Goal: Find specific page/section: Find specific page/section

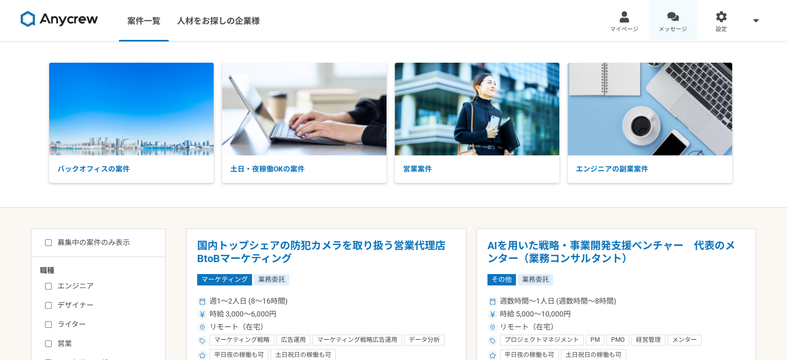
click at [660, 22] on link "メッセージ" at bounding box center [673, 20] width 49 height 41
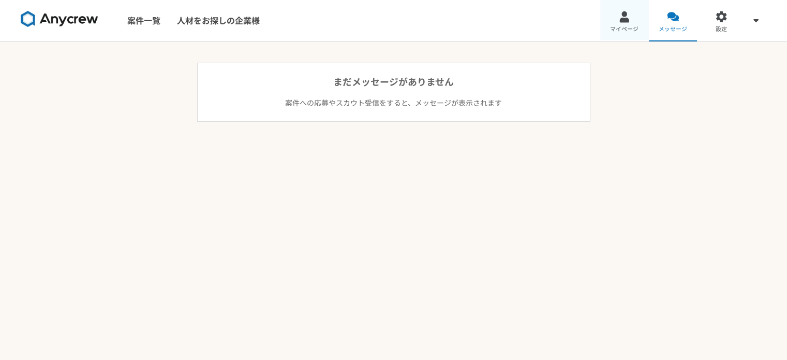
click at [632, 21] on link "マイページ" at bounding box center [624, 20] width 49 height 41
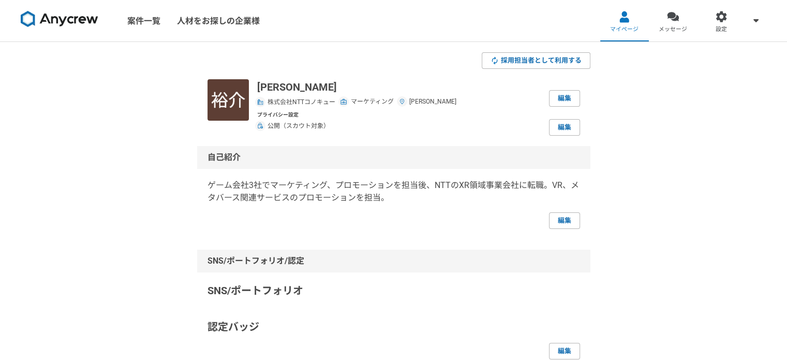
click at [77, 20] on img at bounding box center [60, 19] width 78 height 17
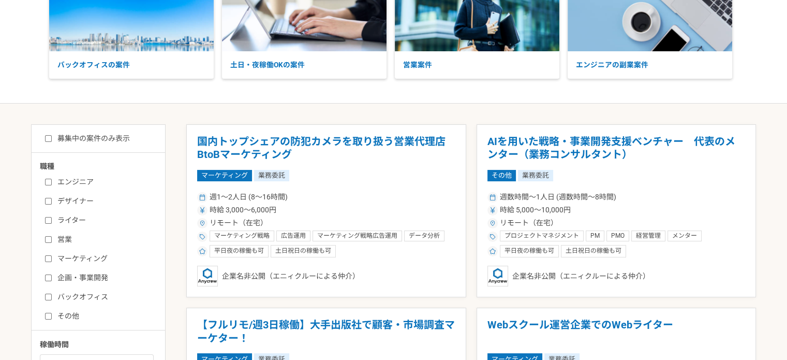
scroll to position [207, 0]
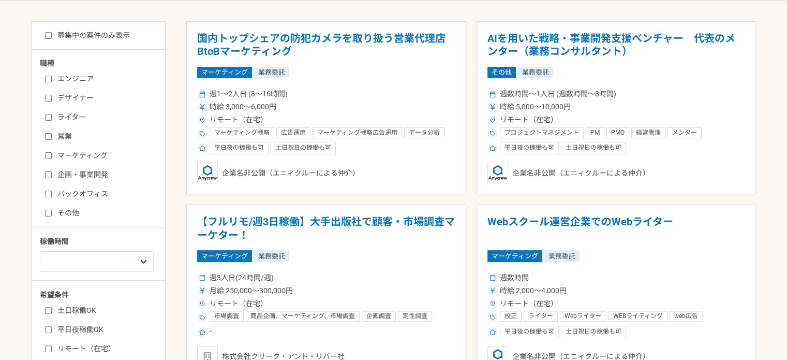
click at [92, 155] on label "マーケティング" at bounding box center [104, 155] width 119 height 11
click at [52, 155] on input "マーケティング" at bounding box center [48, 155] width 7 height 7
checkbox input "true"
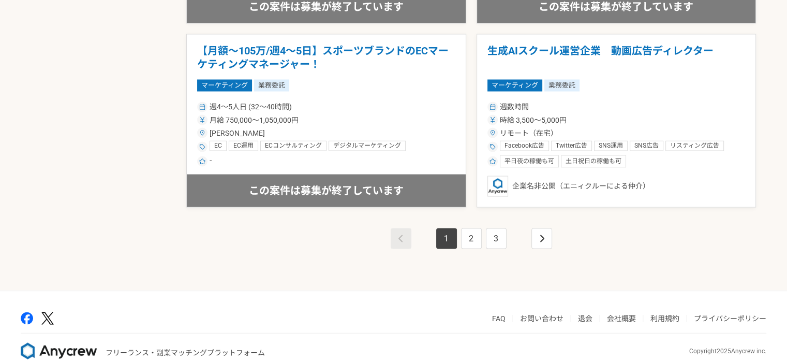
scroll to position [1862, 0]
